Goal: Information Seeking & Learning: Learn about a topic

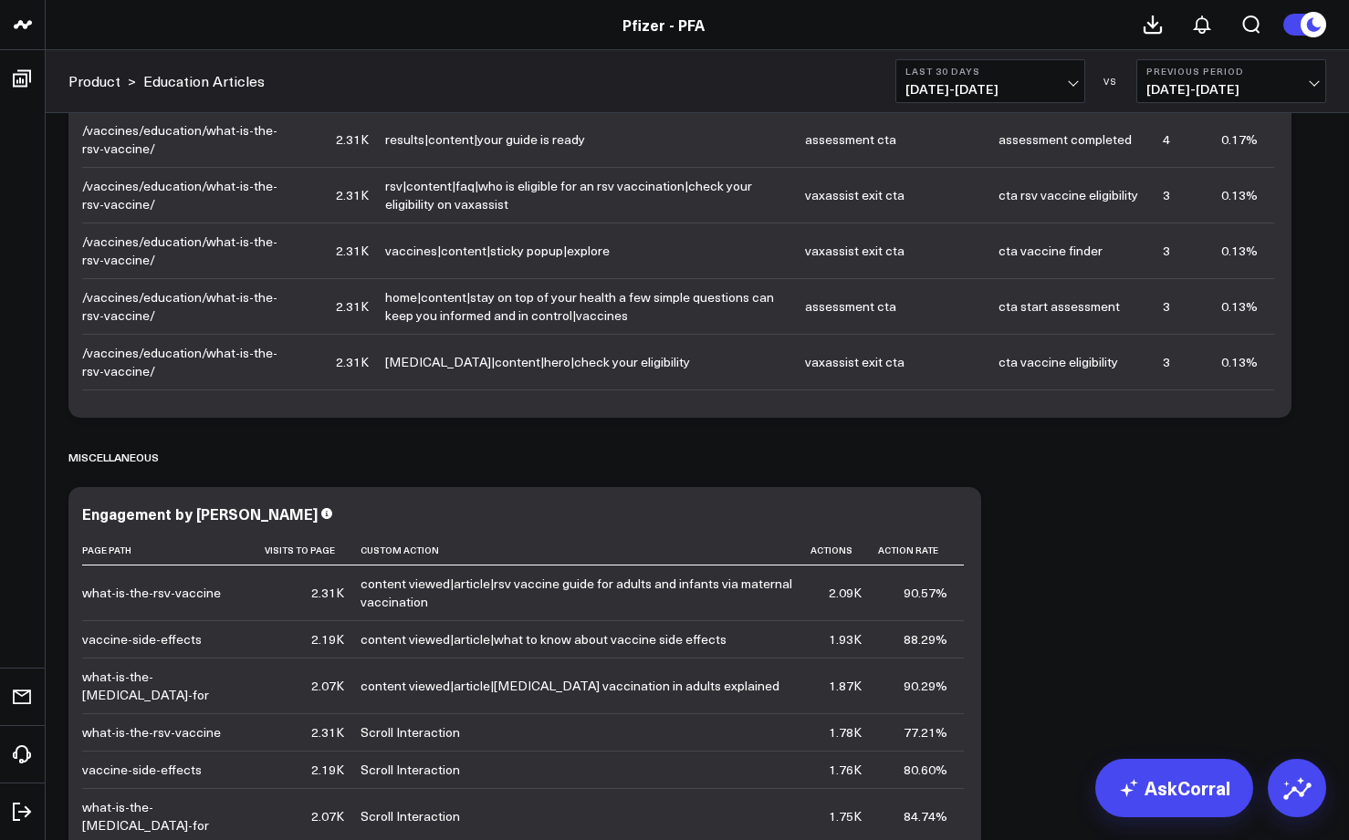
scroll to position [4413, 0]
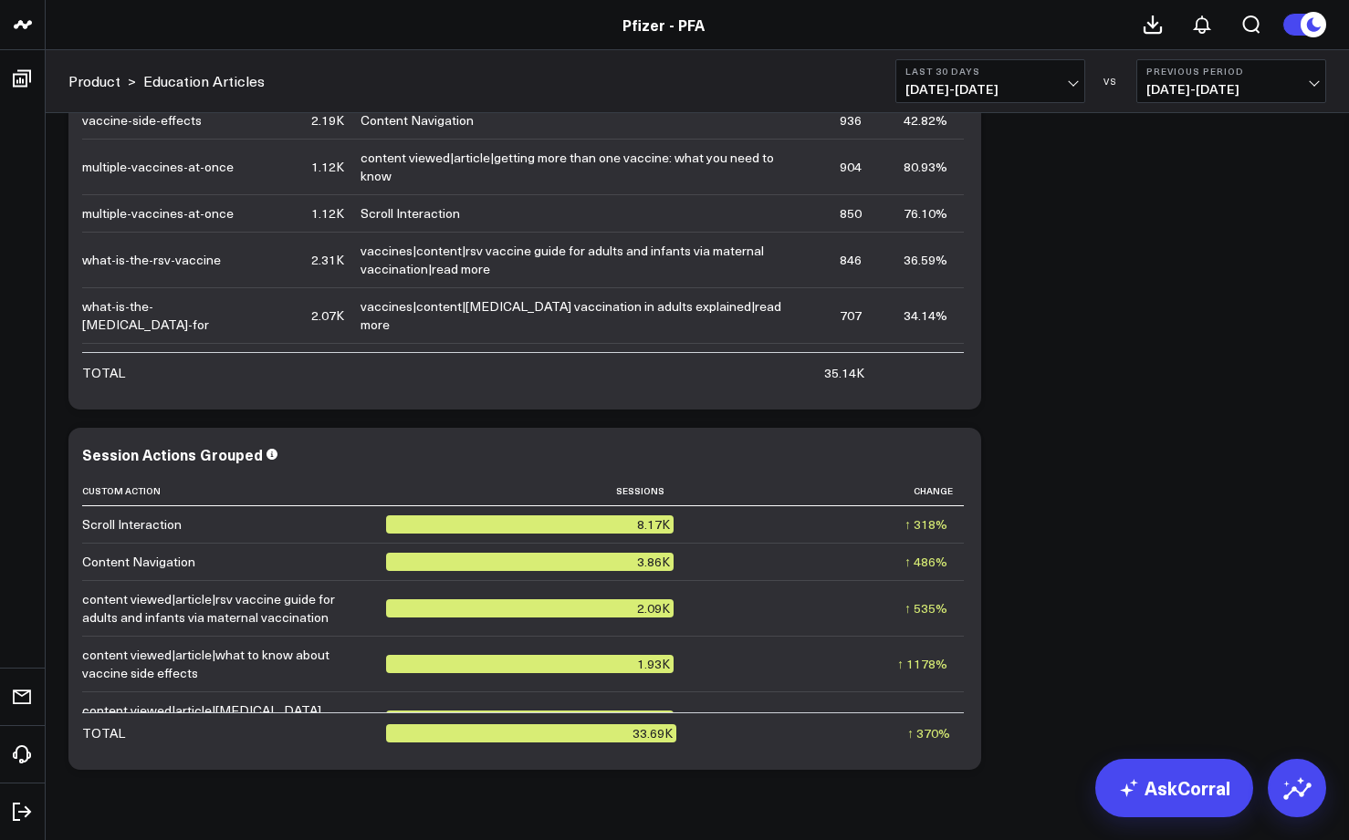
scroll to position [4978, 0]
